Goal: Check status

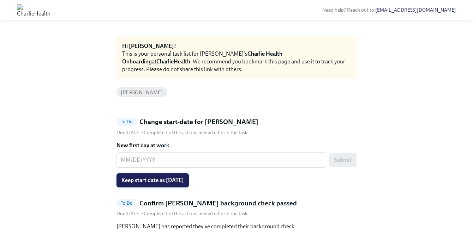
click at [184, 183] on span "Keep start date as 09/02/2025" at bounding box center [152, 180] width 62 height 7
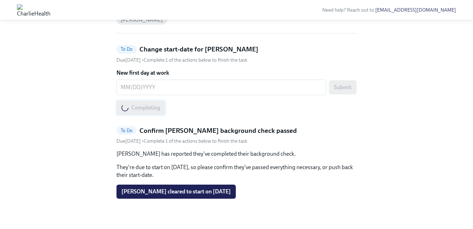
scroll to position [76, 0]
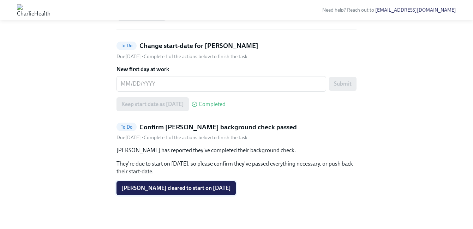
click at [193, 187] on span "Sarah Schultheiss cleared to start on 09/02/2025" at bounding box center [175, 188] width 109 height 7
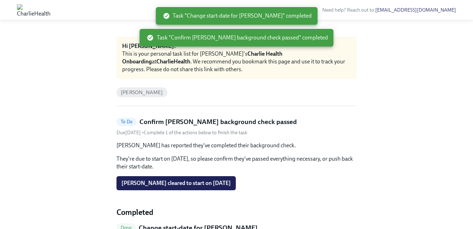
scroll to position [47, 0]
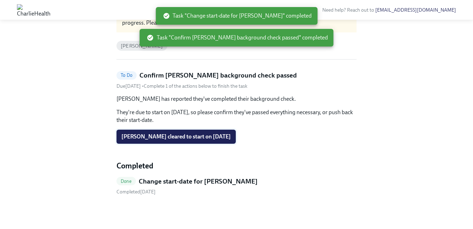
click at [231, 133] on span "Sarah Schultheiss cleared to start on 09/02/2025" at bounding box center [175, 136] width 109 height 7
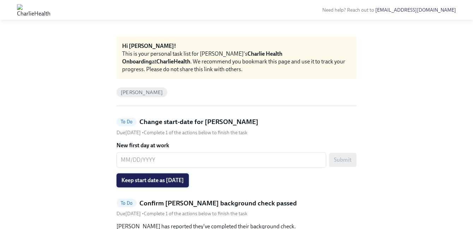
click at [179, 181] on span "Keep start date as [DATE]" at bounding box center [152, 180] width 62 height 7
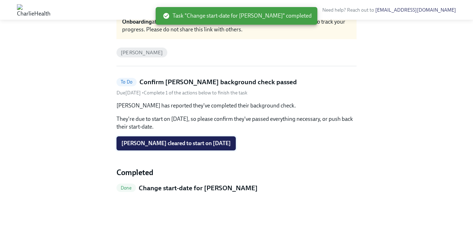
scroll to position [47, 0]
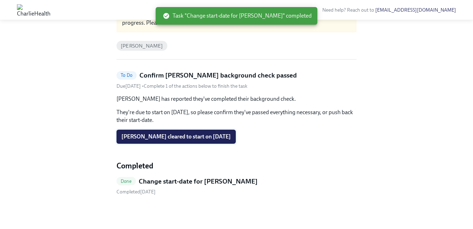
click at [200, 139] on span "[PERSON_NAME] cleared to start on [DATE]" at bounding box center [175, 136] width 109 height 7
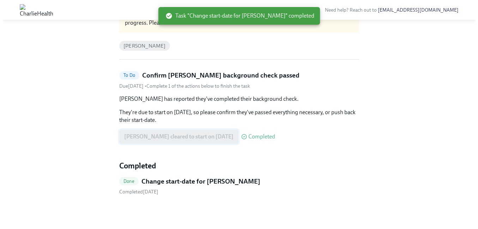
scroll to position [0, 0]
